Goal: Information Seeking & Learning: Learn about a topic

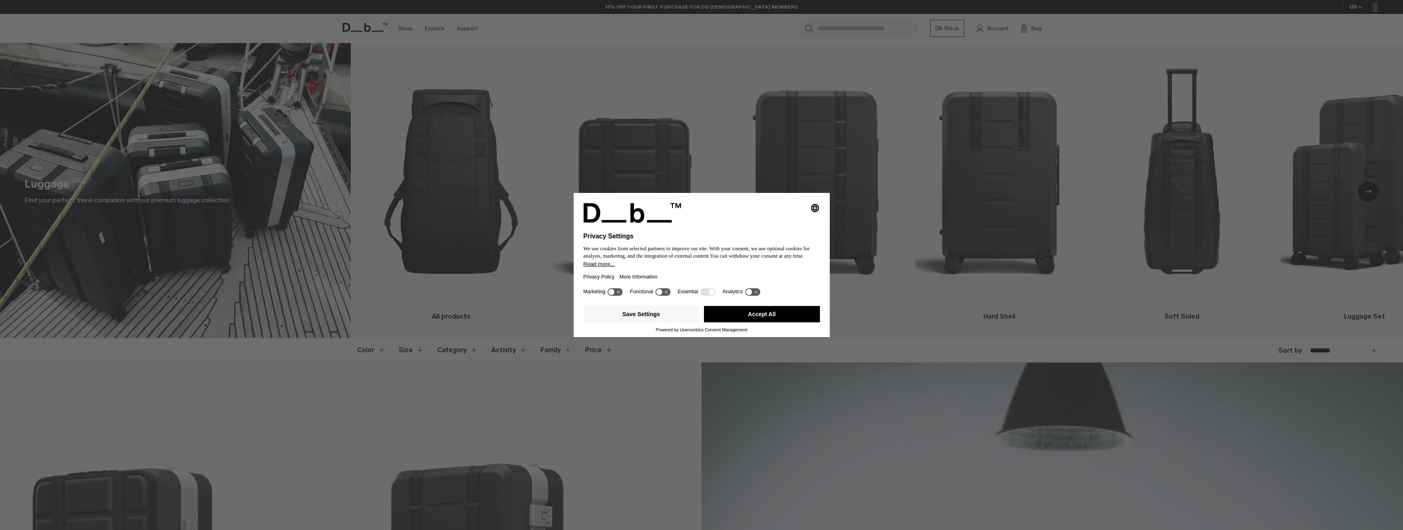
click at [794, 323] on button "Accept All" at bounding box center [762, 314] width 116 height 16
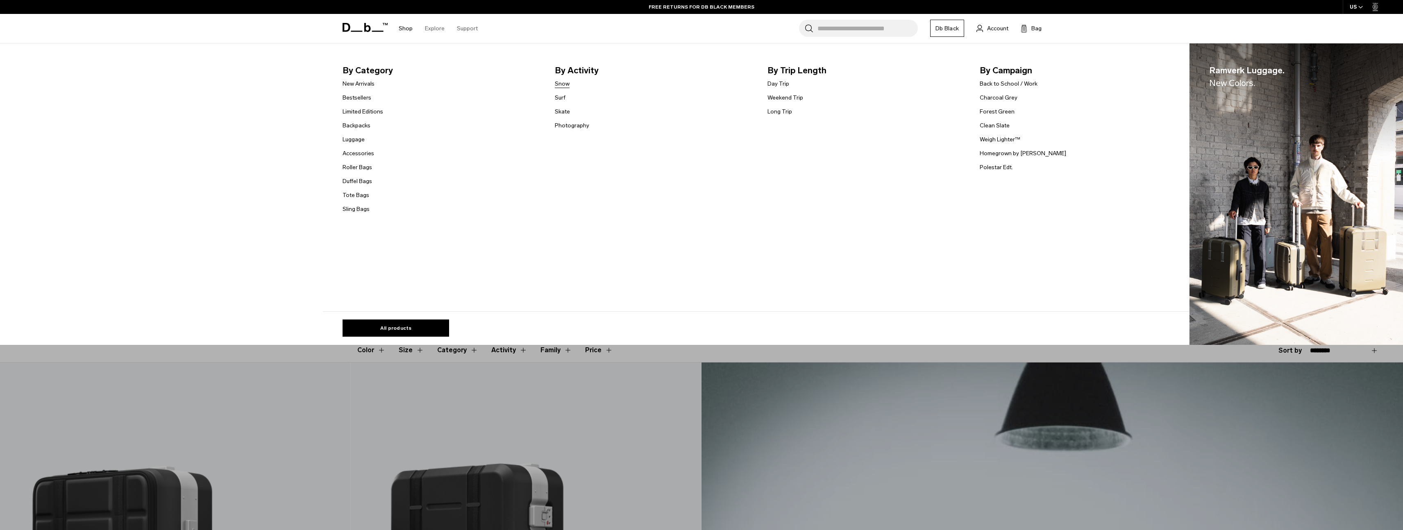
click at [566, 84] on link "Snow" at bounding box center [562, 84] width 15 height 9
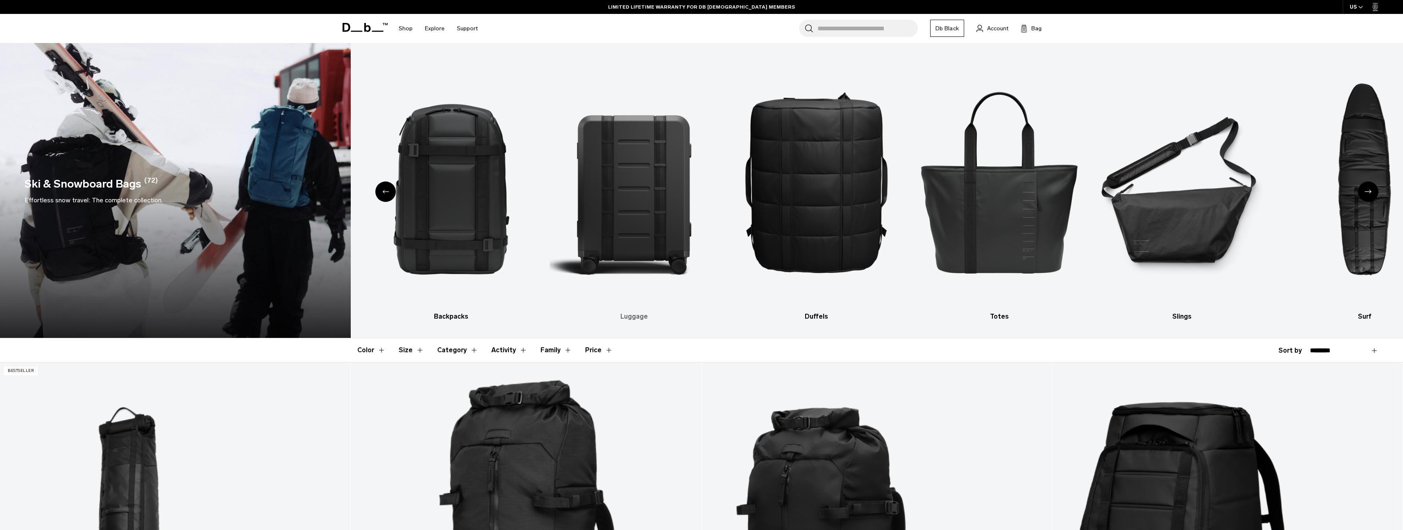
click at [665, 225] on img "3 / 10" at bounding box center [634, 181] width 168 height 252
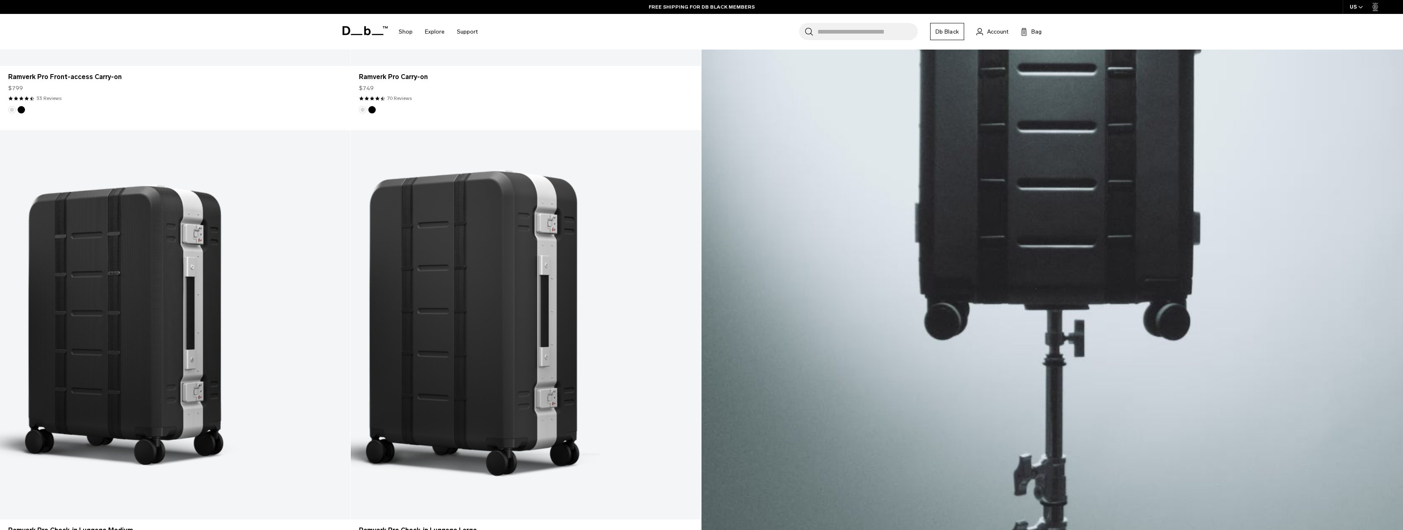
scroll to position [818, 0]
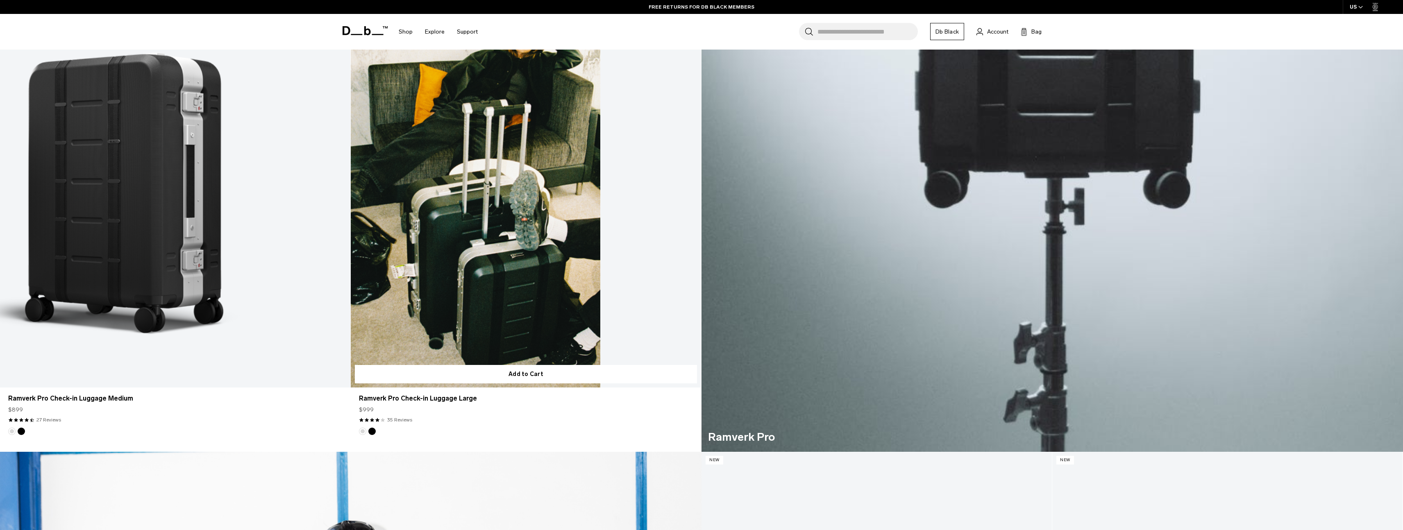
click at [361, 431] on button "Silver" at bounding box center [362, 431] width 7 height 7
click at [363, 432] on button "Silver" at bounding box center [362, 431] width 7 height 7
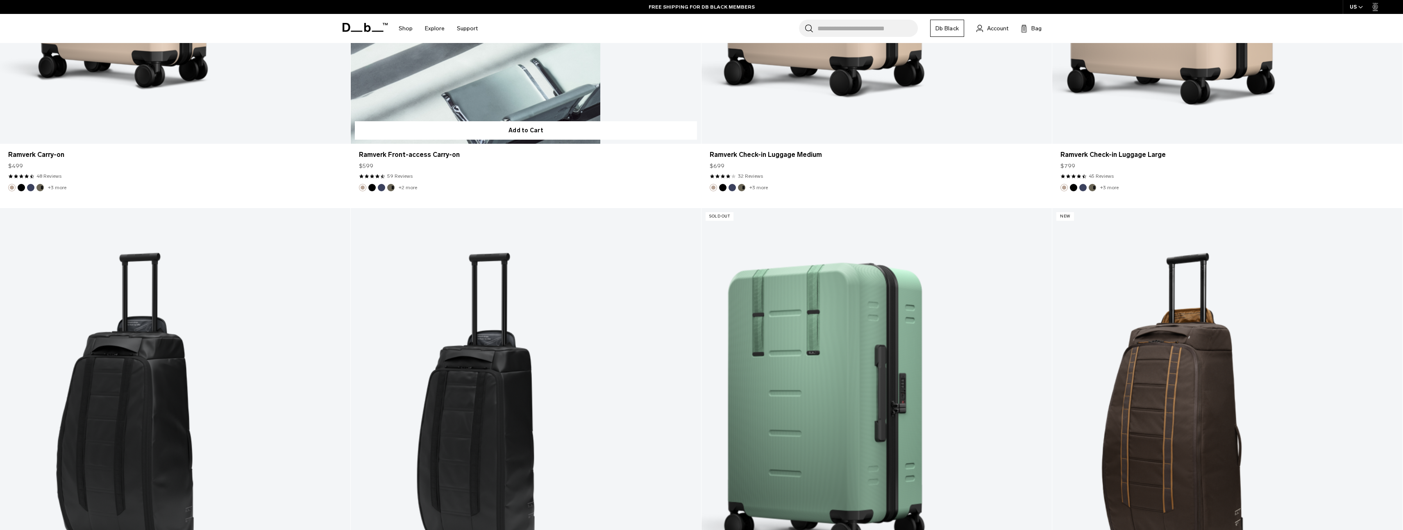
scroll to position [4137, 0]
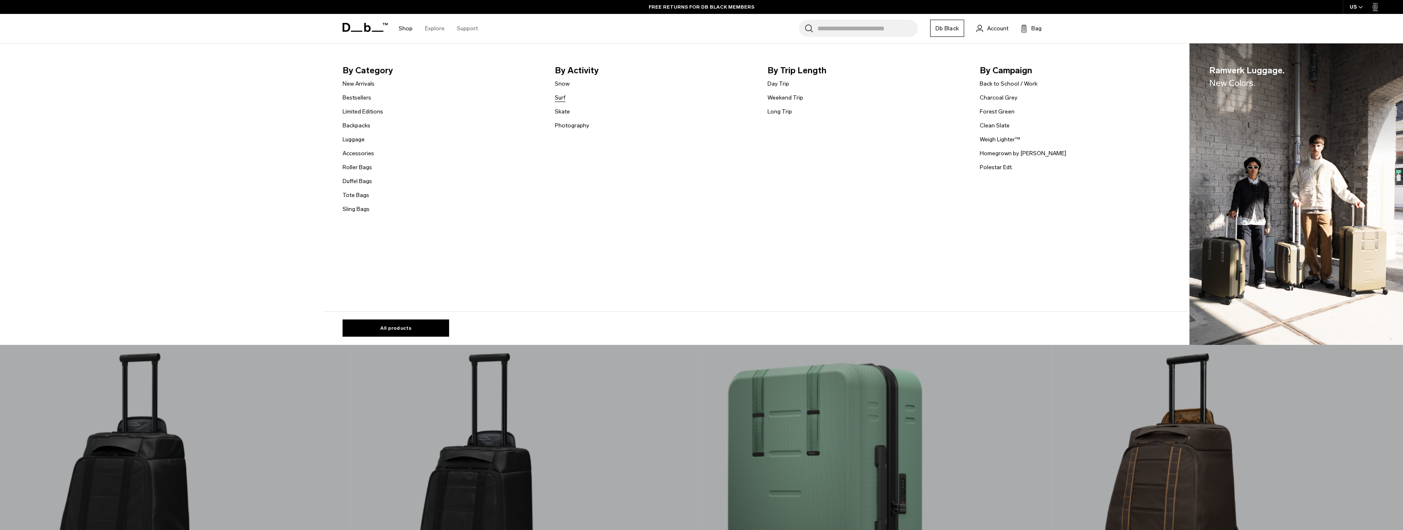
click at [562, 96] on link "Surf" at bounding box center [560, 97] width 11 height 9
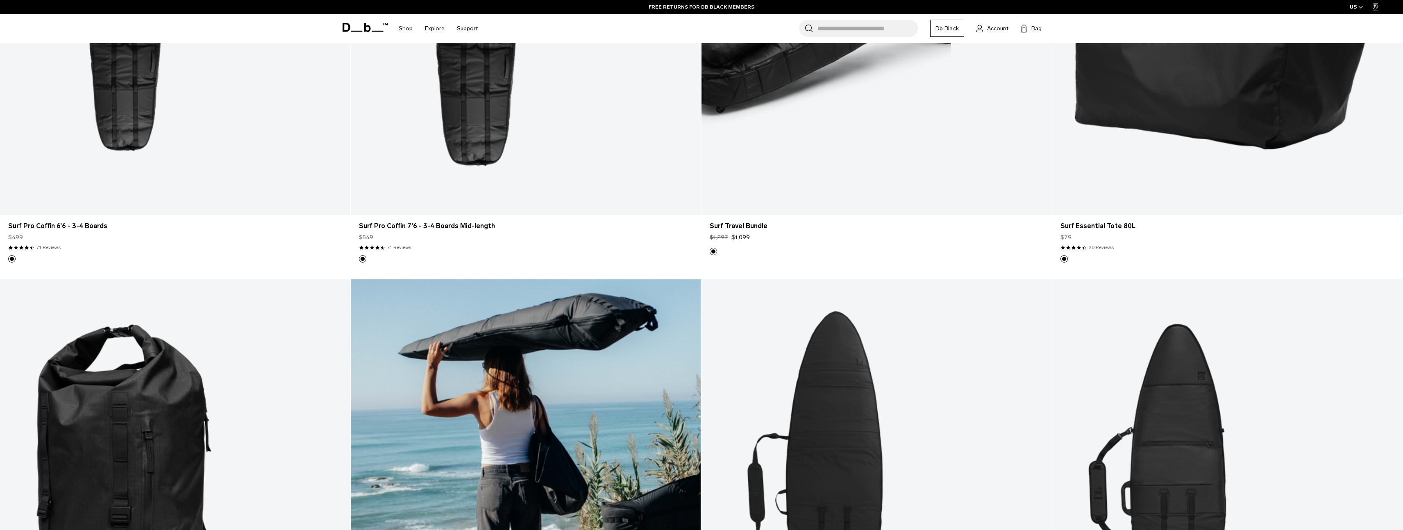
scroll to position [311, 0]
